Goal: Task Accomplishment & Management: Use online tool/utility

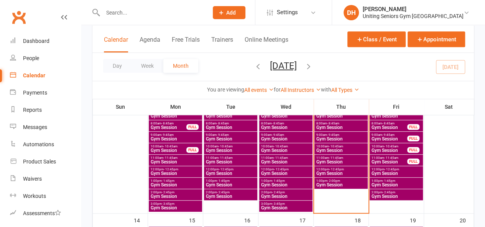
scroll to position [192, 0]
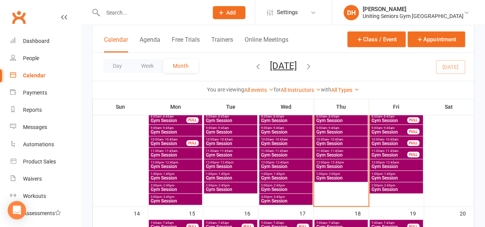
click at [337, 176] on span "Gym Session" at bounding box center [341, 178] width 50 height 5
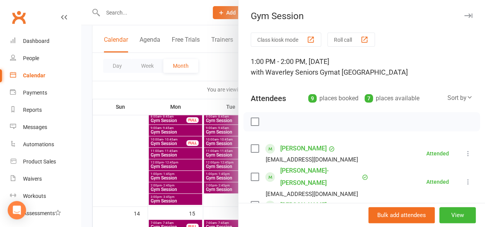
click at [331, 43] on button "Roll call" at bounding box center [352, 40] width 48 height 14
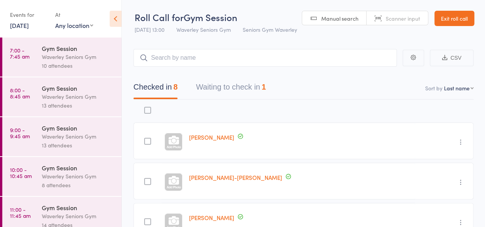
click at [259, 86] on button "Waiting to check in 1" at bounding box center [231, 89] width 70 height 20
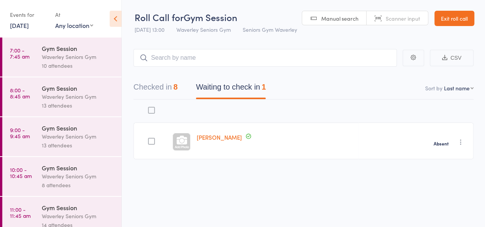
click at [171, 90] on button "Checked in 8" at bounding box center [155, 89] width 44 height 20
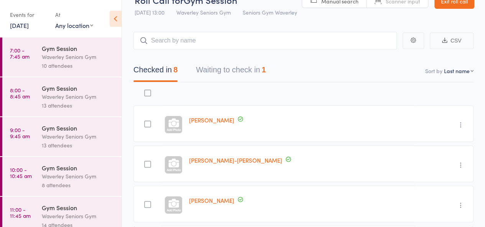
scroll to position [17, 0]
click at [407, 40] on button "button" at bounding box center [413, 41] width 21 height 16
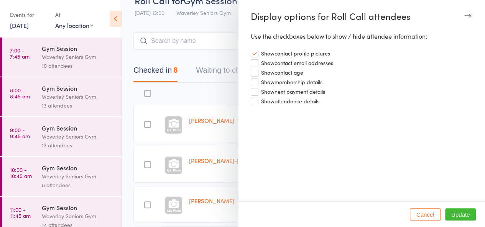
click at [317, 81] on span "Show membership details" at bounding box center [291, 81] width 61 height 9
click at [317, 78] on input "Show membership details" at bounding box center [287, 77] width 72 height 1
checkbox input "true"
click at [218, 99] on div at bounding box center [242, 113] width 485 height 227
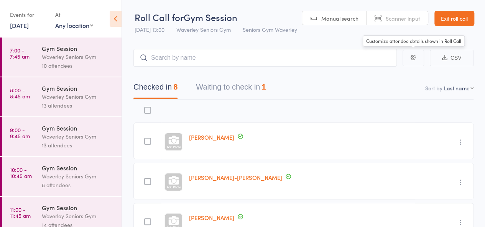
click at [410, 56] on button "button" at bounding box center [413, 58] width 21 height 16
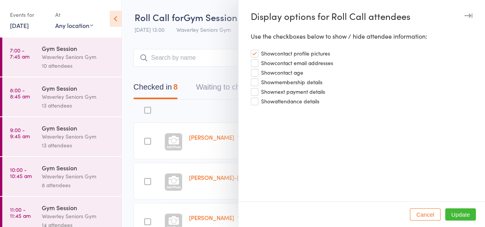
click at [275, 81] on span "Show membership details" at bounding box center [291, 81] width 61 height 9
click at [275, 78] on input "Show membership details" at bounding box center [287, 77] width 72 height 1
checkbox input "true"
click at [463, 217] on button "Update" at bounding box center [460, 215] width 31 height 12
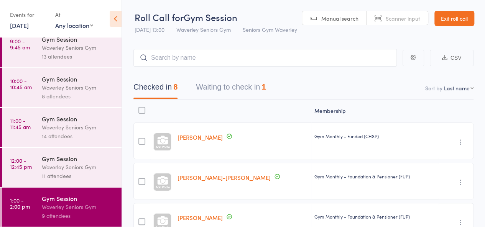
click at [79, 148] on div "Gym Session Waverley Seniors Gym 11 attendees" at bounding box center [82, 167] width 80 height 39
click at [60, 156] on div "Gym Session" at bounding box center [78, 159] width 73 height 8
